Goal: Information Seeking & Learning: Learn about a topic

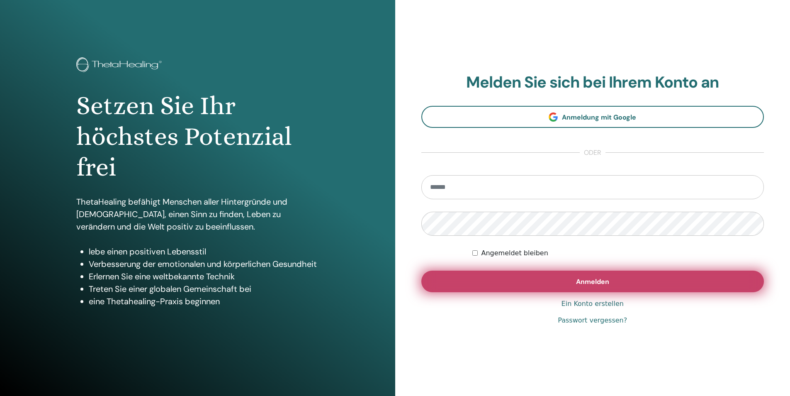
type input "**********"
click at [529, 280] on button "Anmelden" at bounding box center [593, 282] width 343 height 22
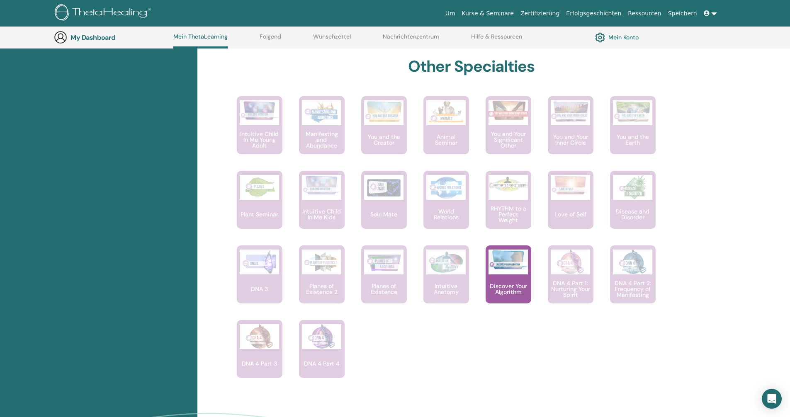
scroll to position [437, 0]
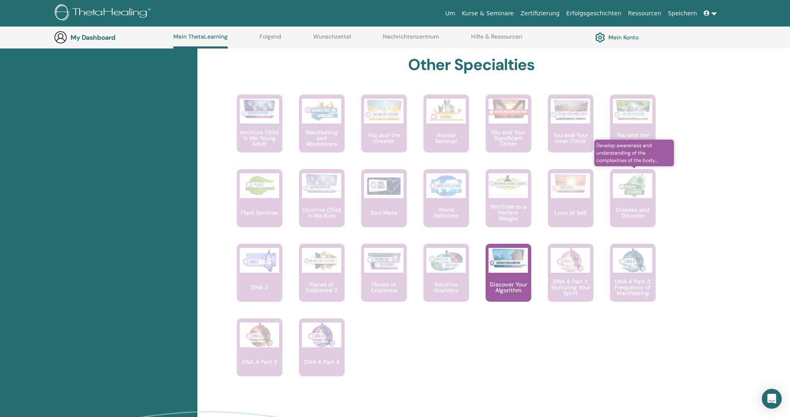
click at [636, 185] on img at bounding box center [632, 185] width 39 height 25
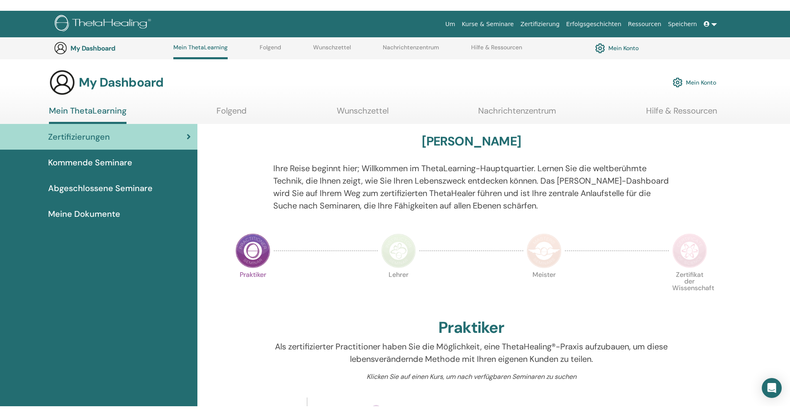
scroll to position [437, 0]
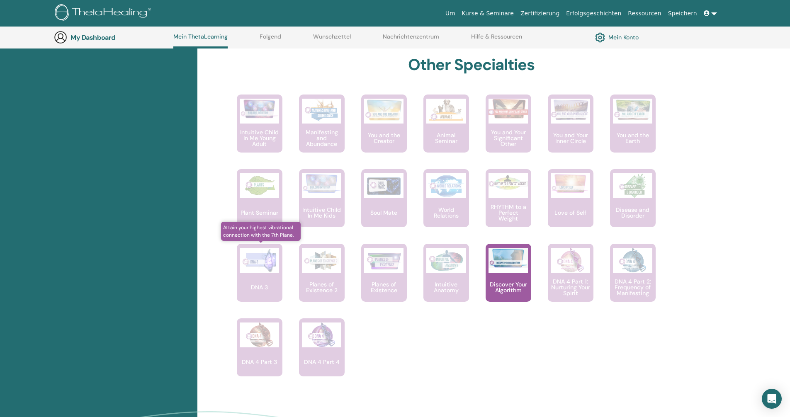
click at [246, 286] on div "DNA 3" at bounding box center [260, 273] width 46 height 58
